Goal: Find specific page/section

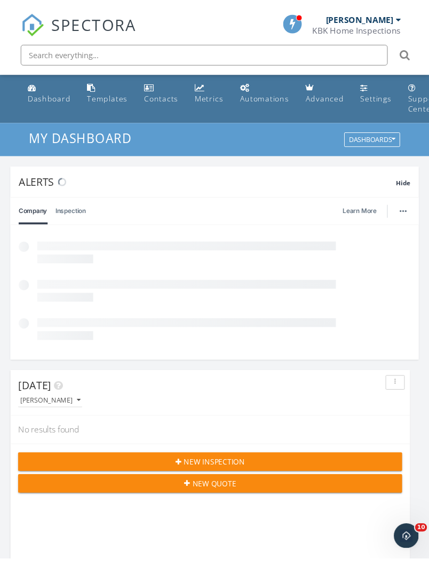
scroll to position [5, 5]
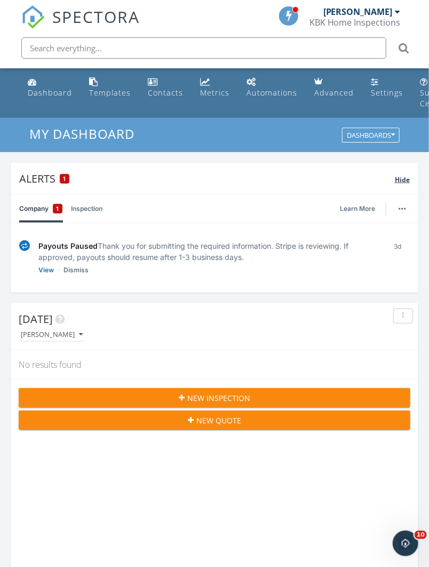
click at [64, 178] on span "1" at bounding box center [65, 178] width 3 height 7
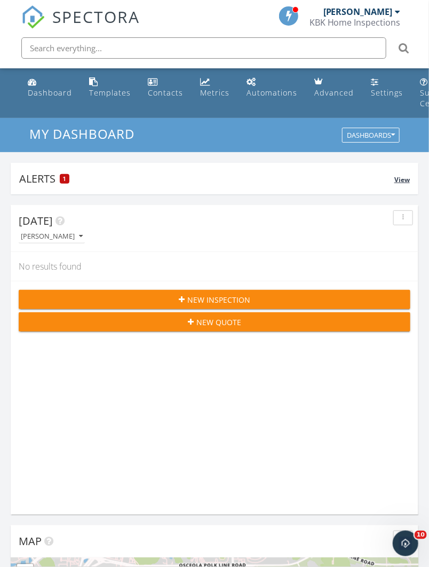
click at [64, 178] on span "1" at bounding box center [65, 178] width 3 height 7
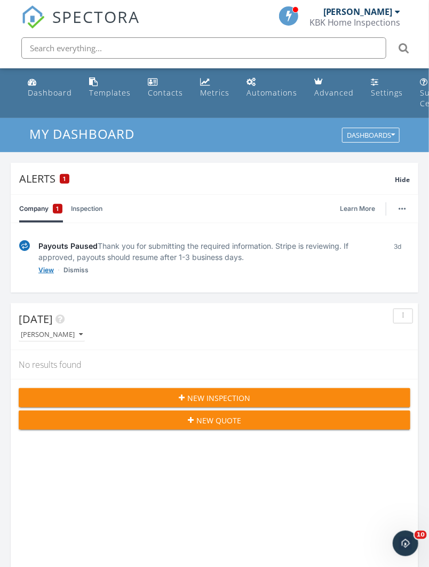
click at [44, 269] on link "View" at bounding box center [45, 270] width 15 height 11
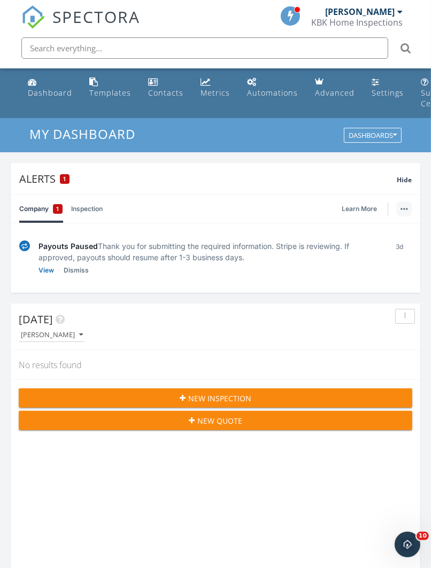
click at [402, 209] on img "button" at bounding box center [403, 209] width 7 height 2
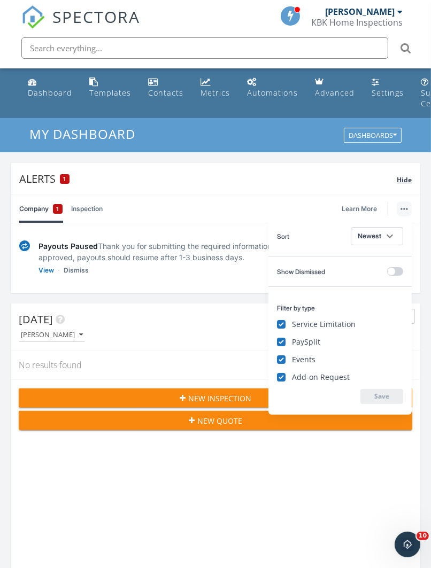
click at [309, 175] on div "Alerts 1" at bounding box center [207, 178] width 377 height 14
